Goal: Information Seeking & Learning: Learn about a topic

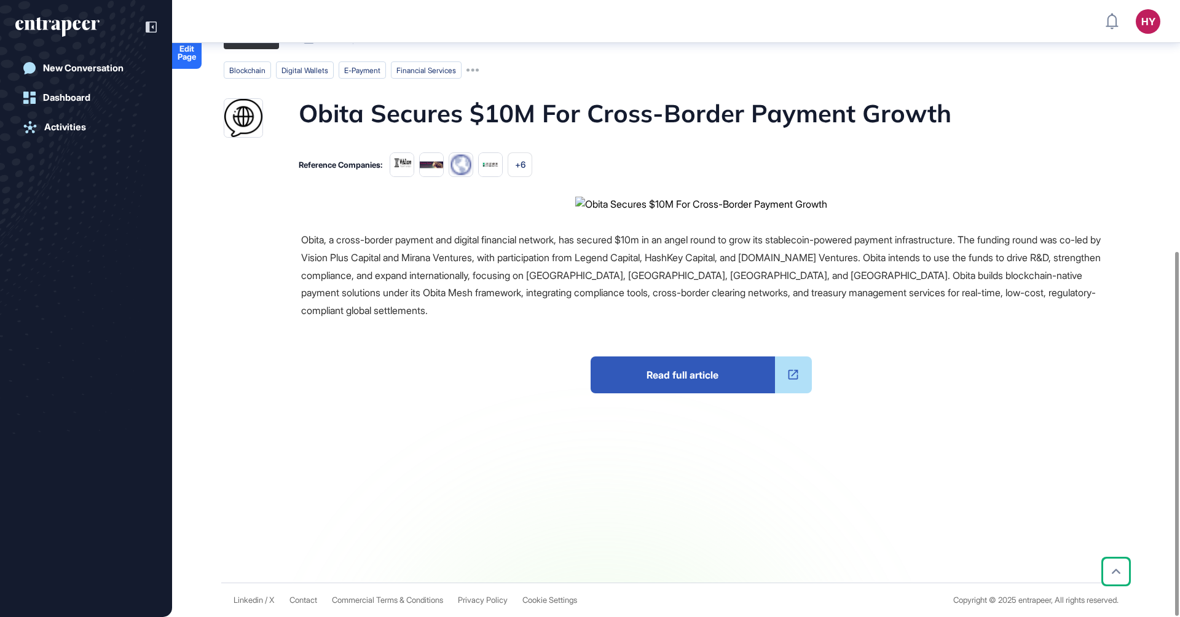
scroll to position [426, 0]
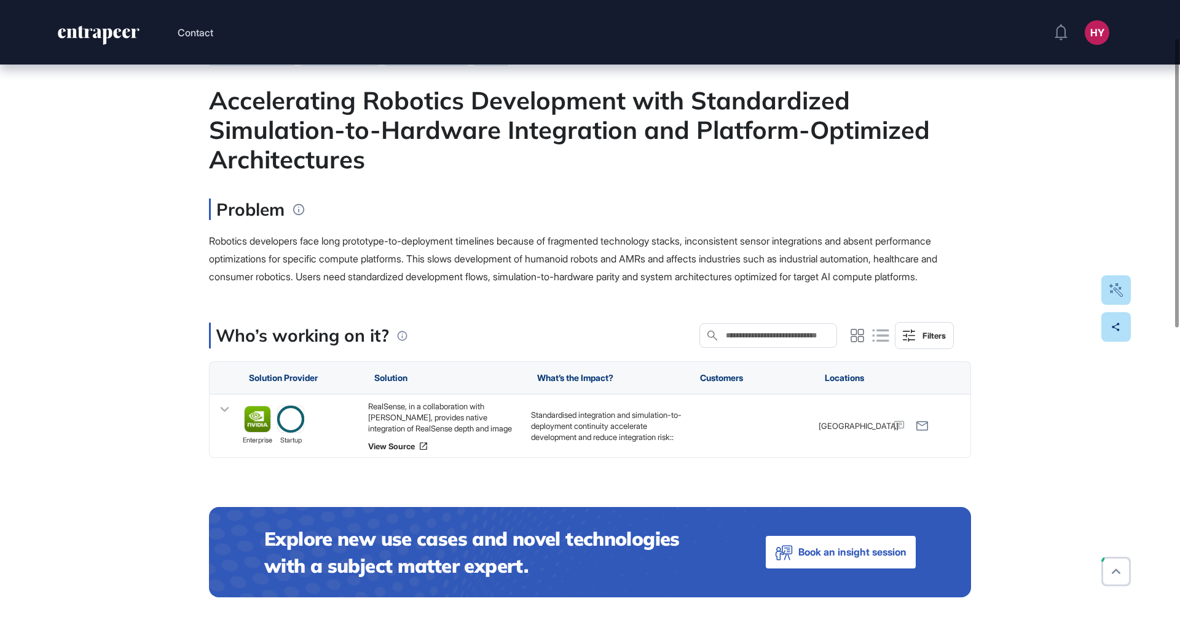
scroll to position [81, 0]
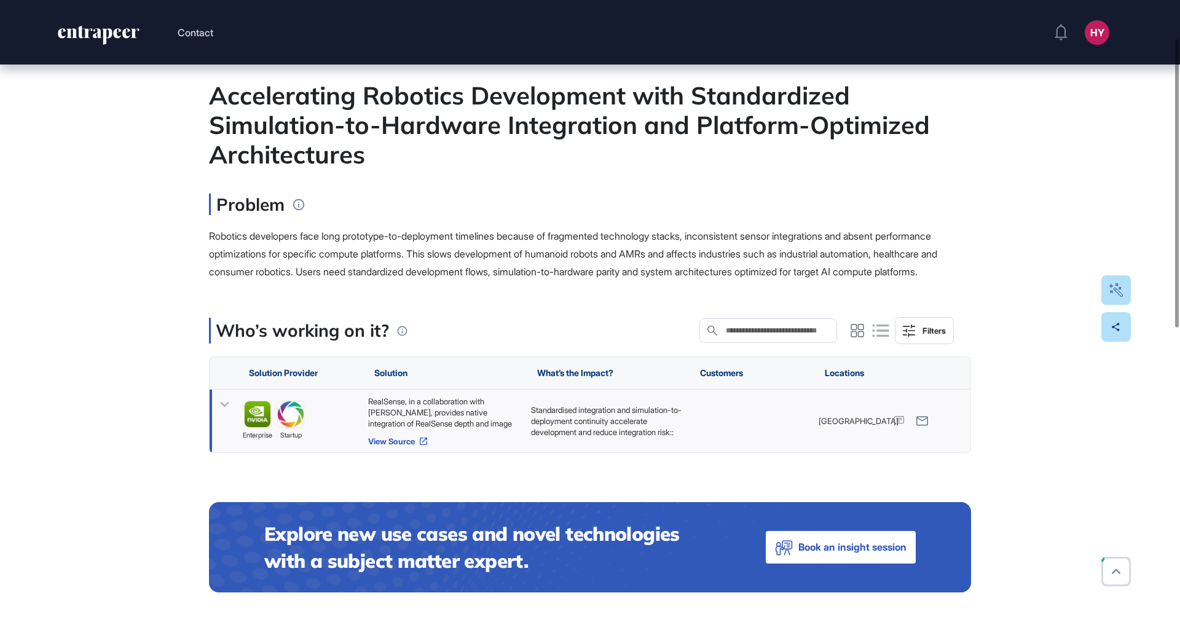
click at [385, 446] on link "View Source" at bounding box center [443, 441] width 151 height 10
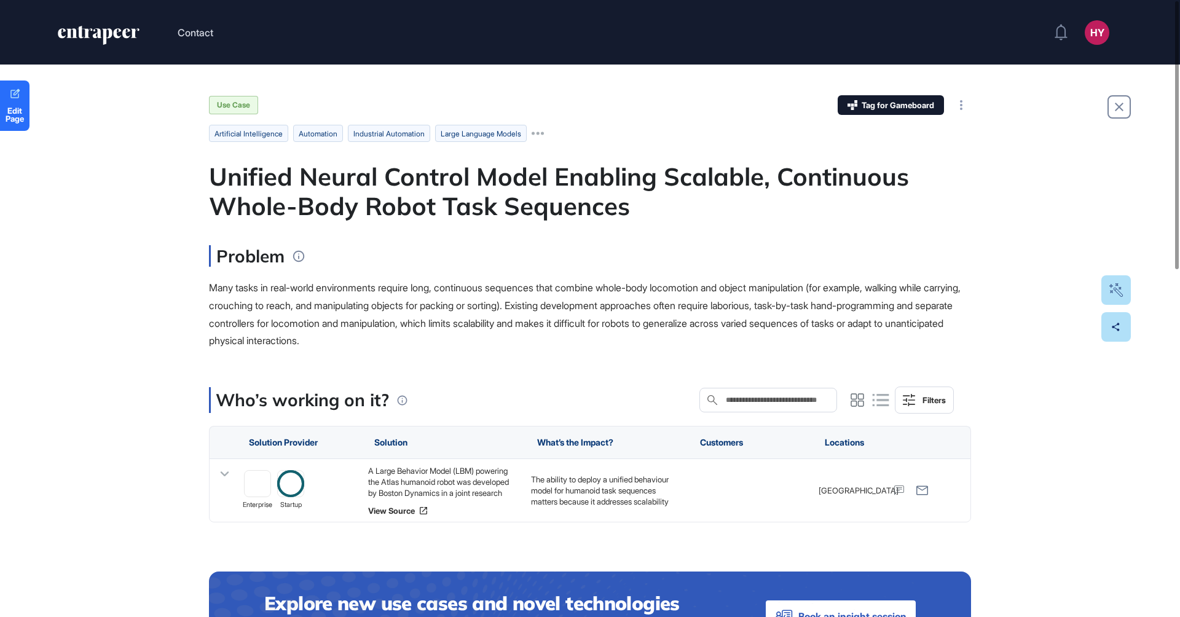
scroll to position [10, 0]
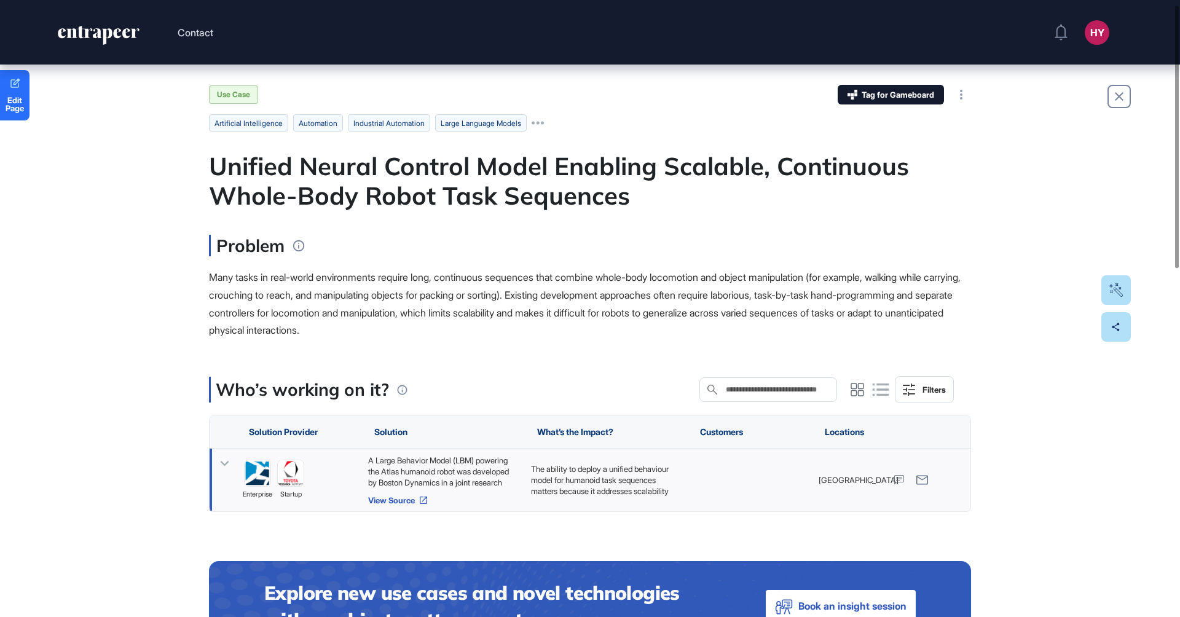
click at [399, 495] on link "View Source" at bounding box center [443, 500] width 151 height 10
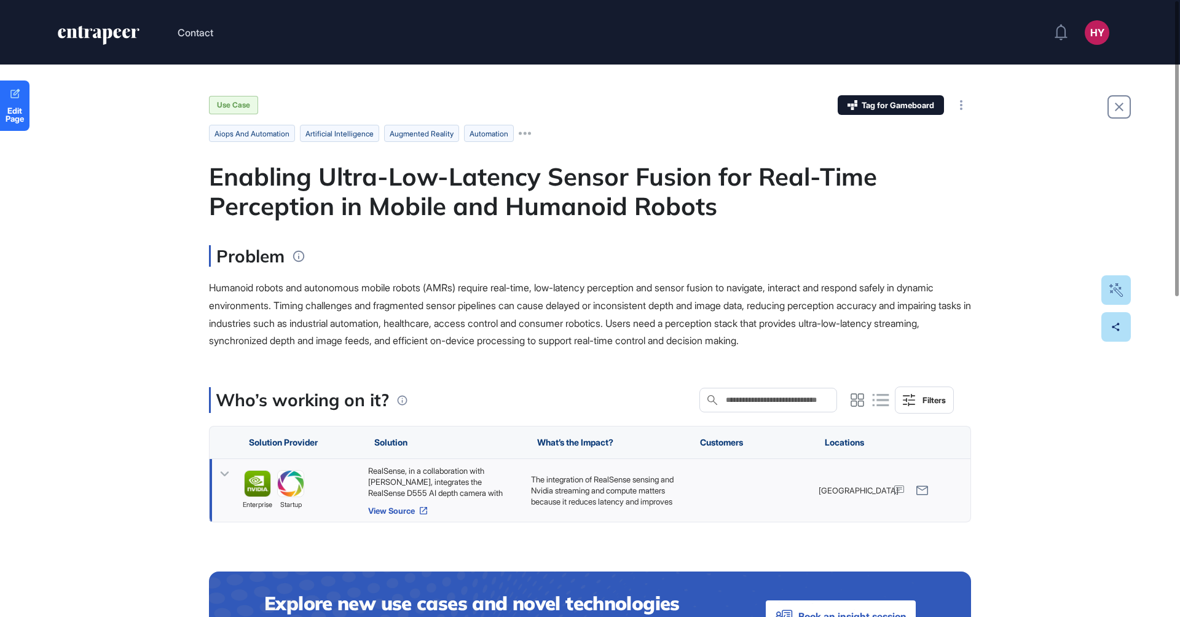
click at [389, 510] on link "View Source" at bounding box center [443, 511] width 151 height 10
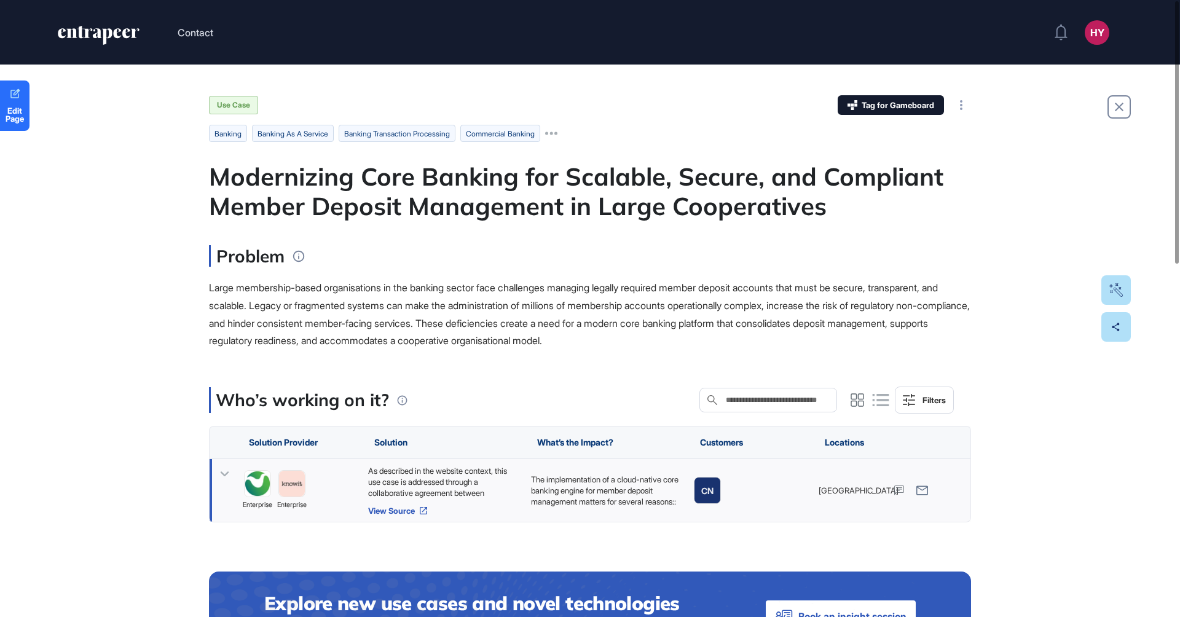
click at [387, 511] on link "View Source" at bounding box center [443, 511] width 151 height 10
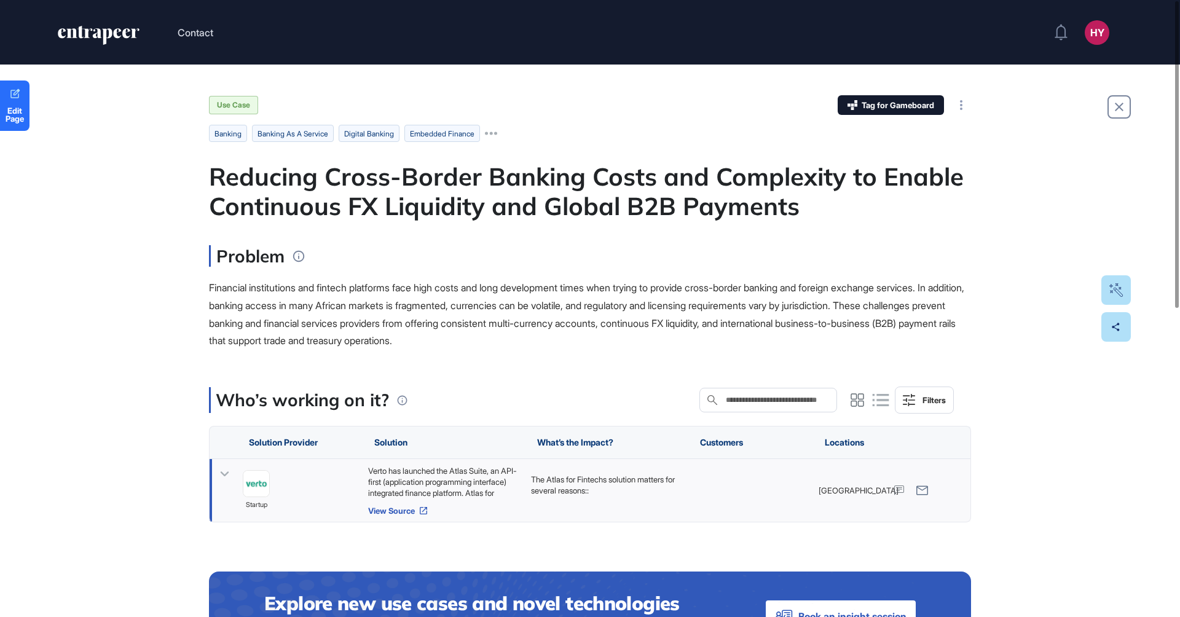
click at [379, 513] on link "View Source" at bounding box center [443, 511] width 151 height 10
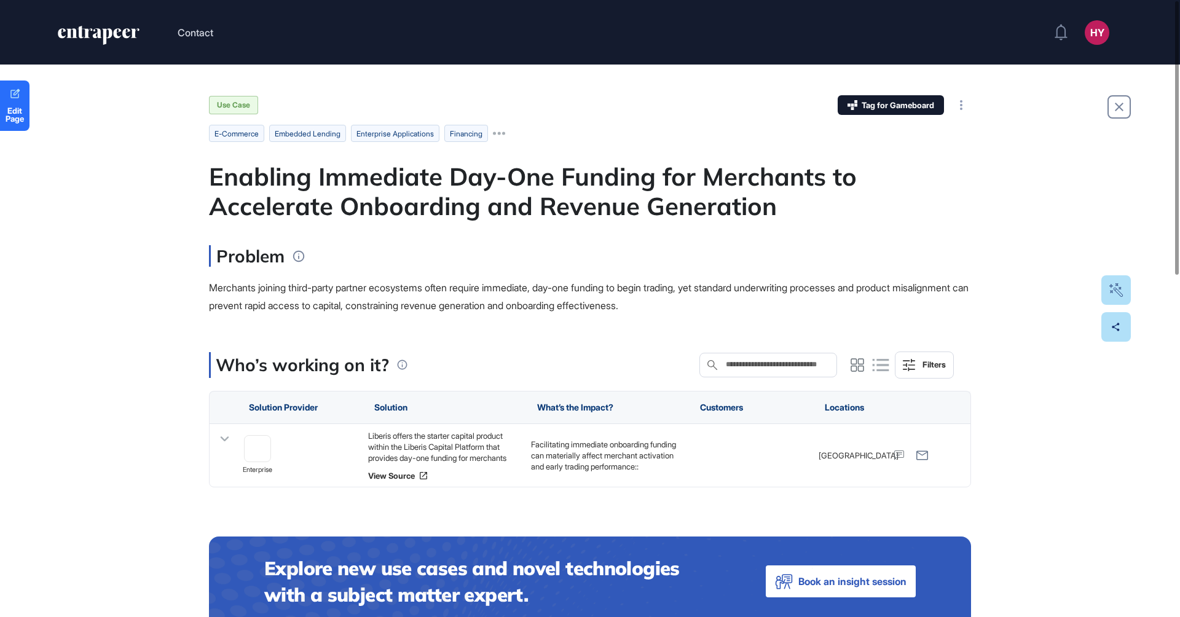
click at [515, 205] on div "Enabling Immediate Day-One Funding for Merchants to Accelerate Onboarding and R…" at bounding box center [590, 191] width 762 height 59
click at [515, 204] on div "Enabling Immediate Day-One Funding for Merchants to Accelerate Onboarding and R…" at bounding box center [590, 191] width 762 height 59
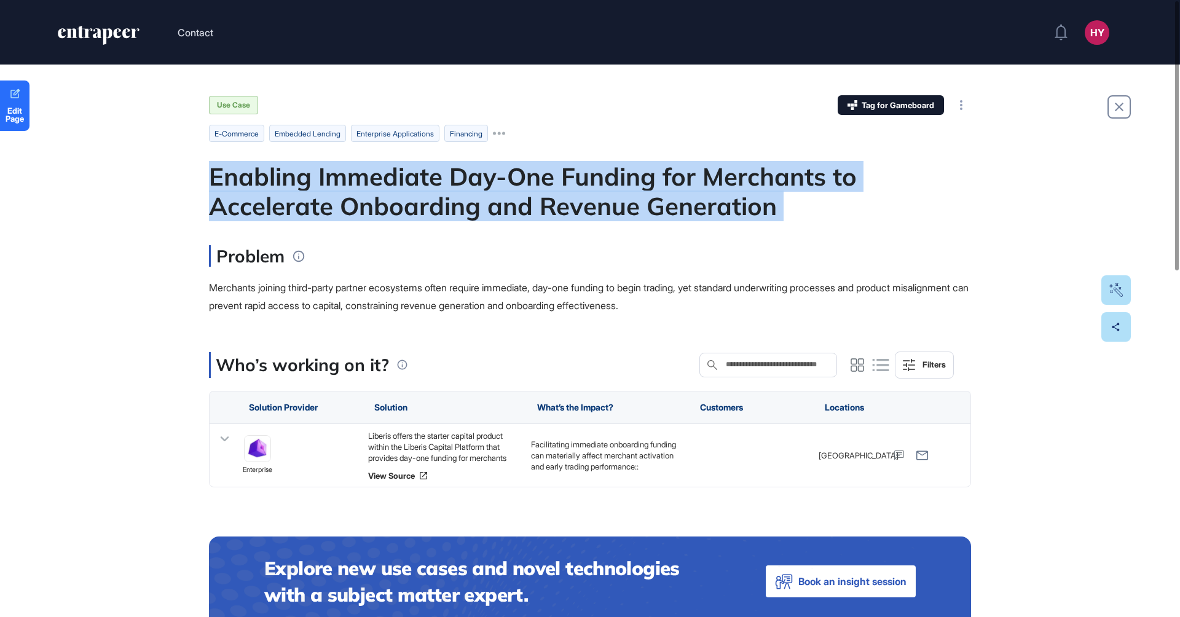
click at [515, 204] on div "Enabling Immediate Day-One Funding for Merchants to Accelerate Onboarding and R…" at bounding box center [590, 191] width 762 height 59
copy div "Enabling Immediate Day-One Funding for Merchants to Accelerate Onboarding and R…"
click at [395, 471] on link "View Source" at bounding box center [443, 476] width 151 height 10
